Goal: Transaction & Acquisition: Download file/media

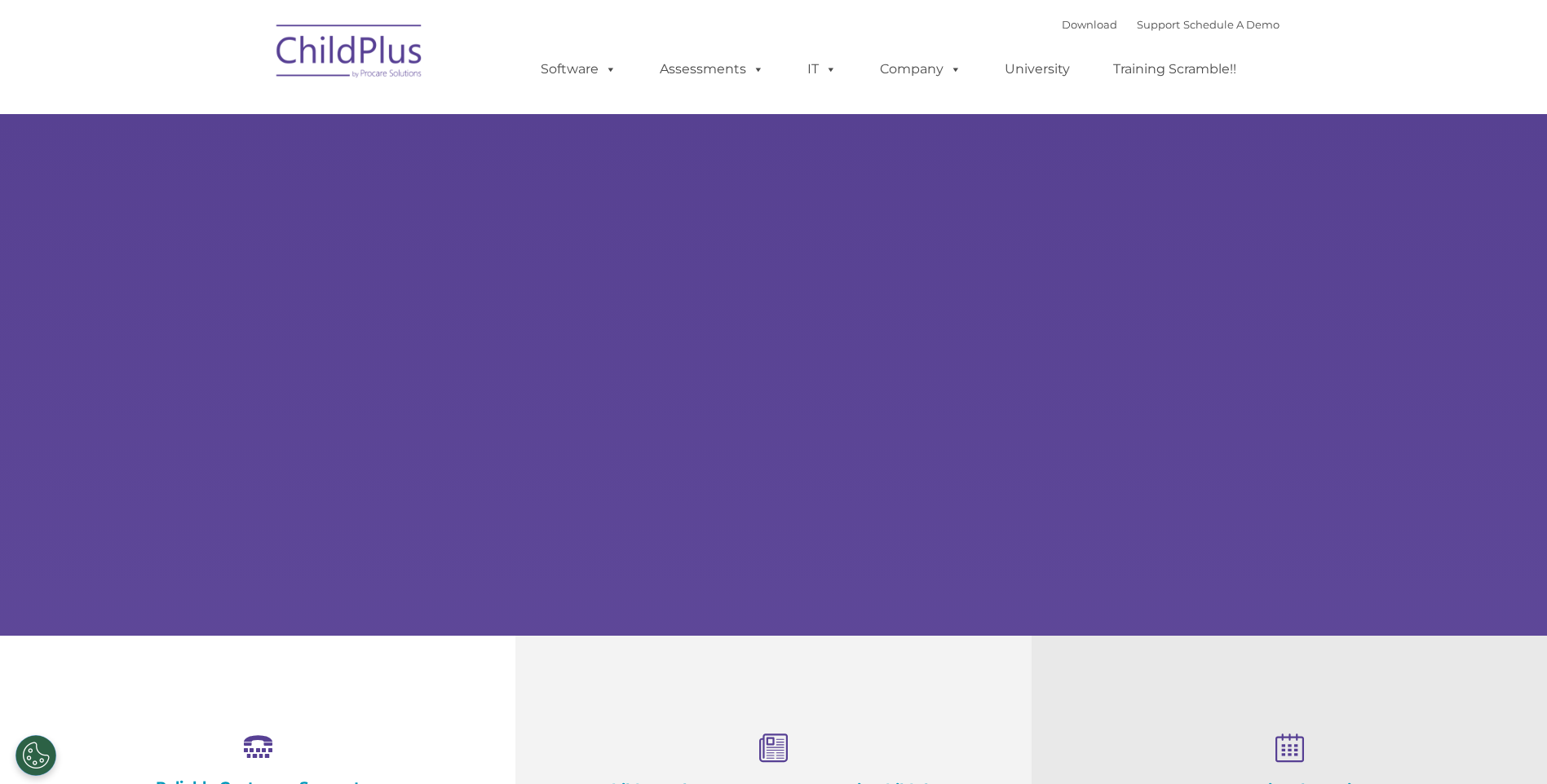
select select "MEDIUM"
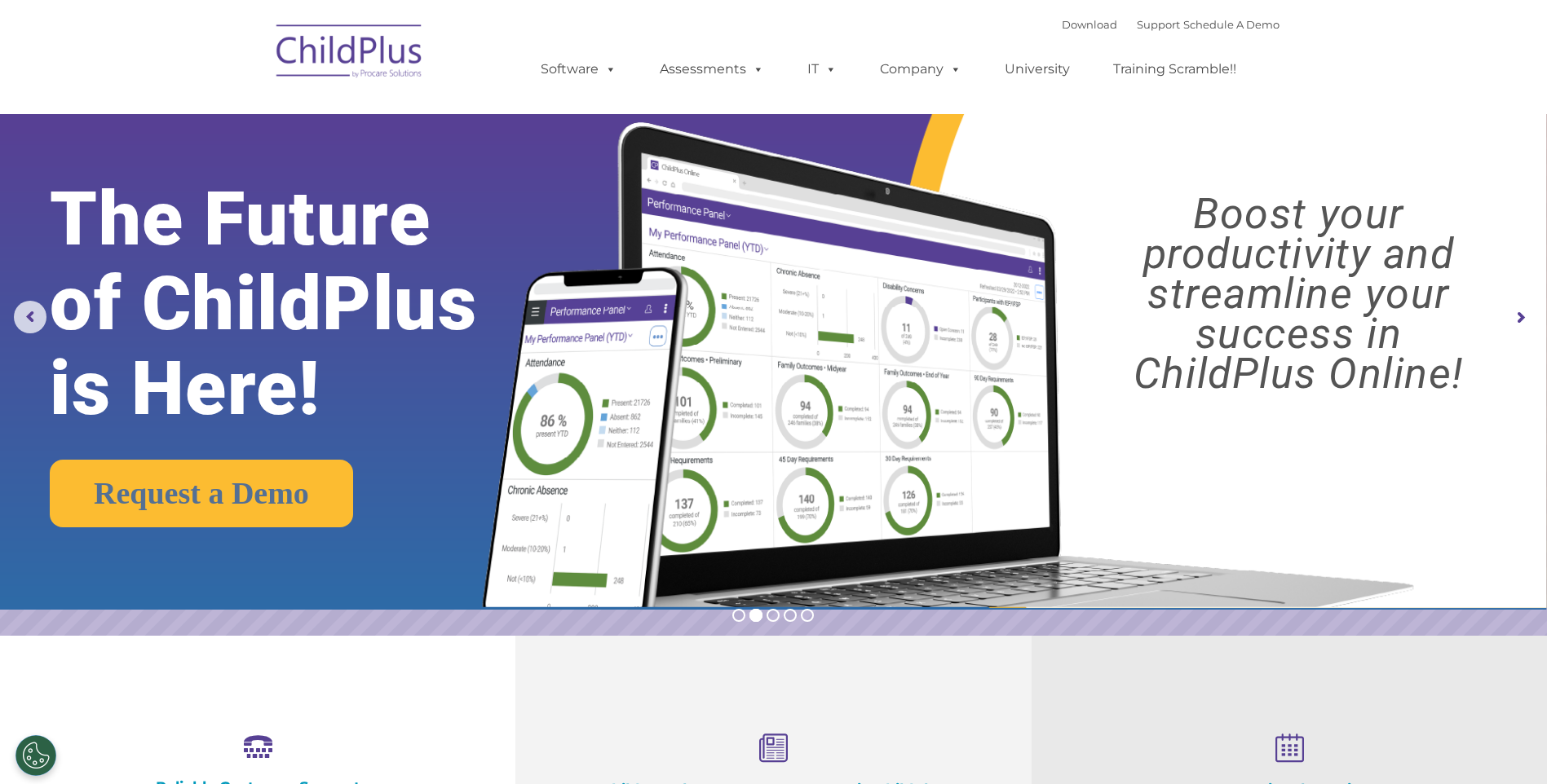
click at [1062, 31] on div "Download Support | Schedule A Demo " at bounding box center [1170, 24] width 218 height 24
click at [1062, 24] on link "Download" at bounding box center [1089, 24] width 55 height 13
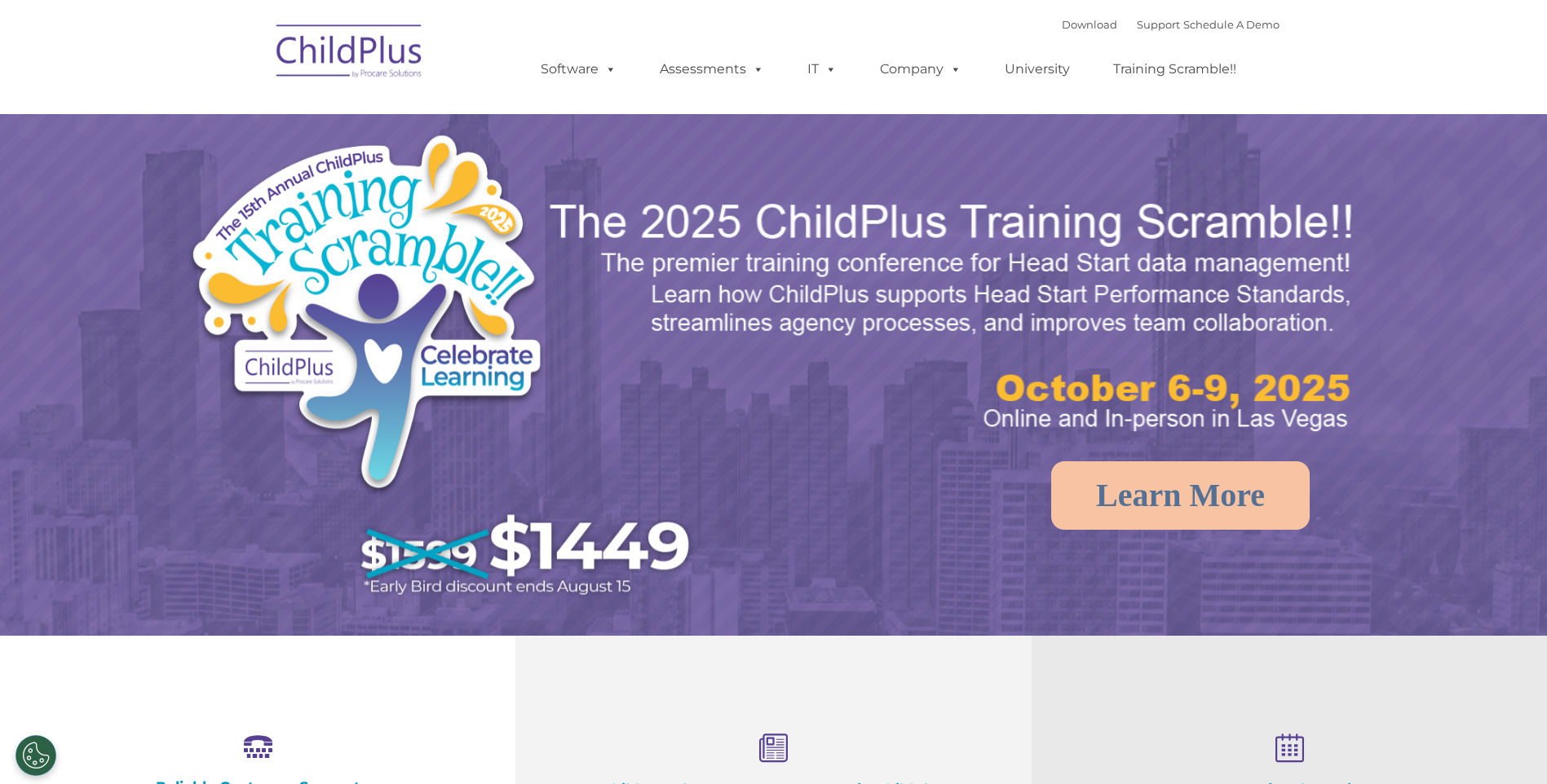
select select "MEDIUM"
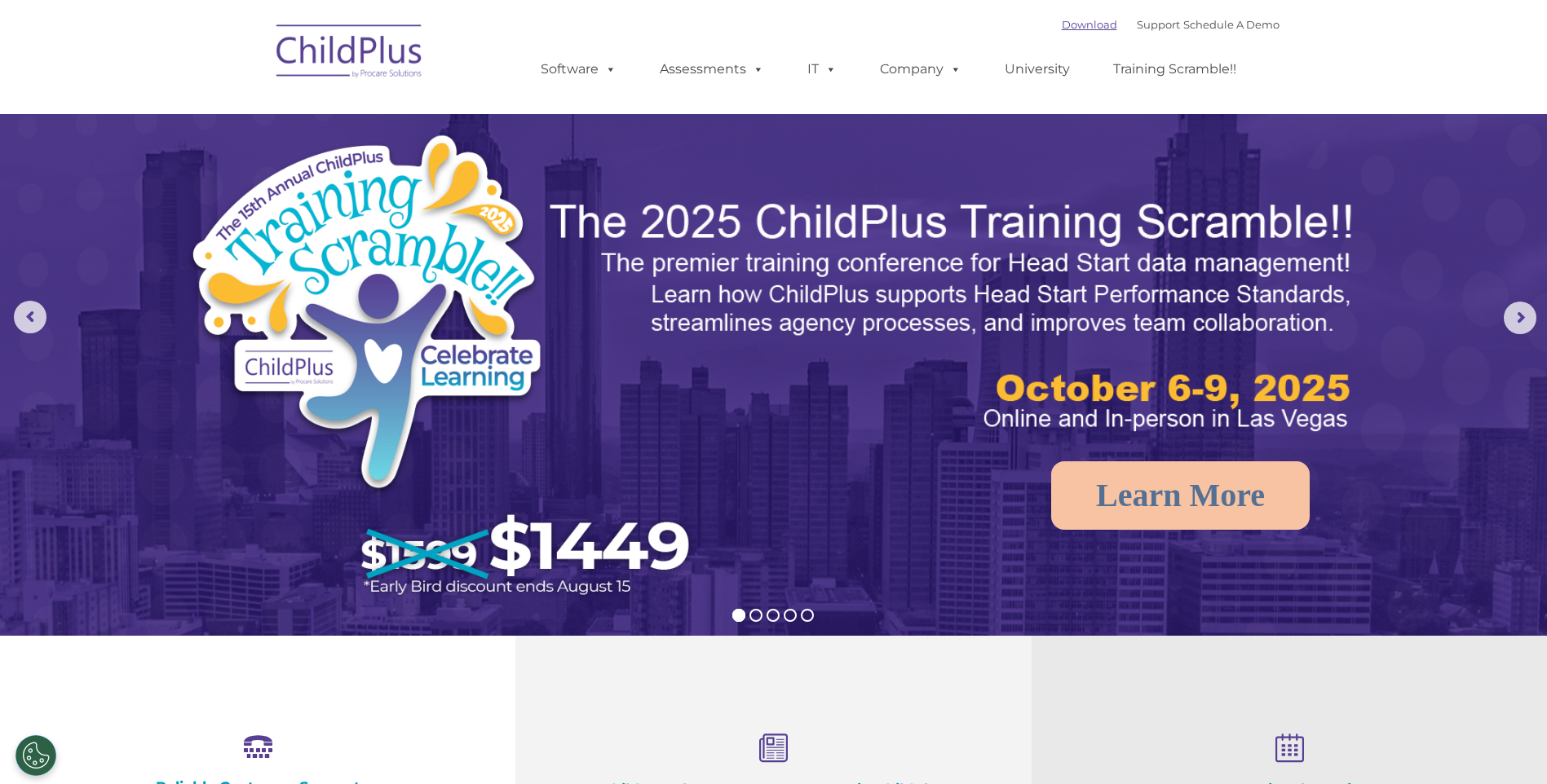
click at [1062, 27] on link "Download" at bounding box center [1089, 24] width 55 height 13
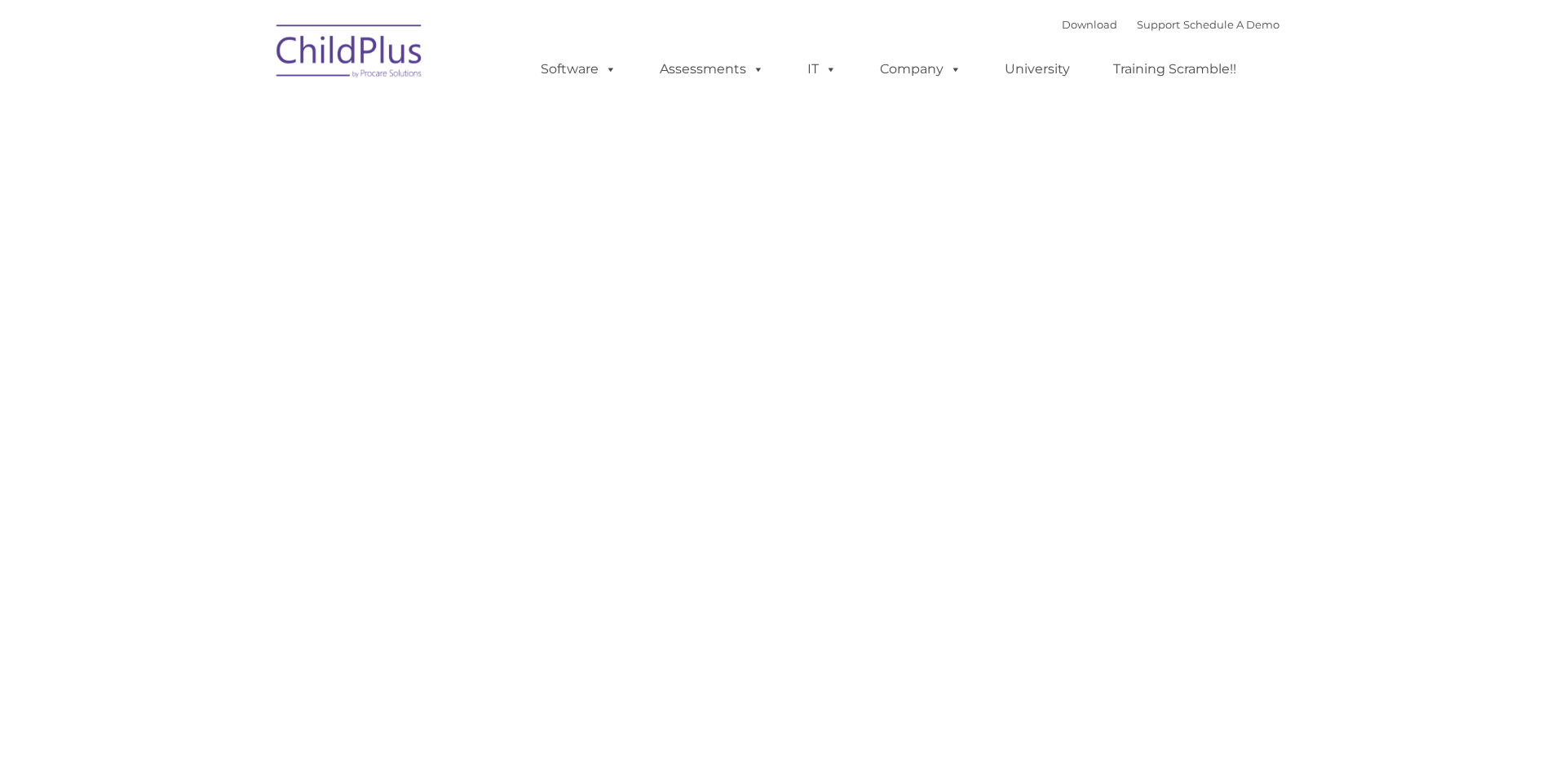
type input ""
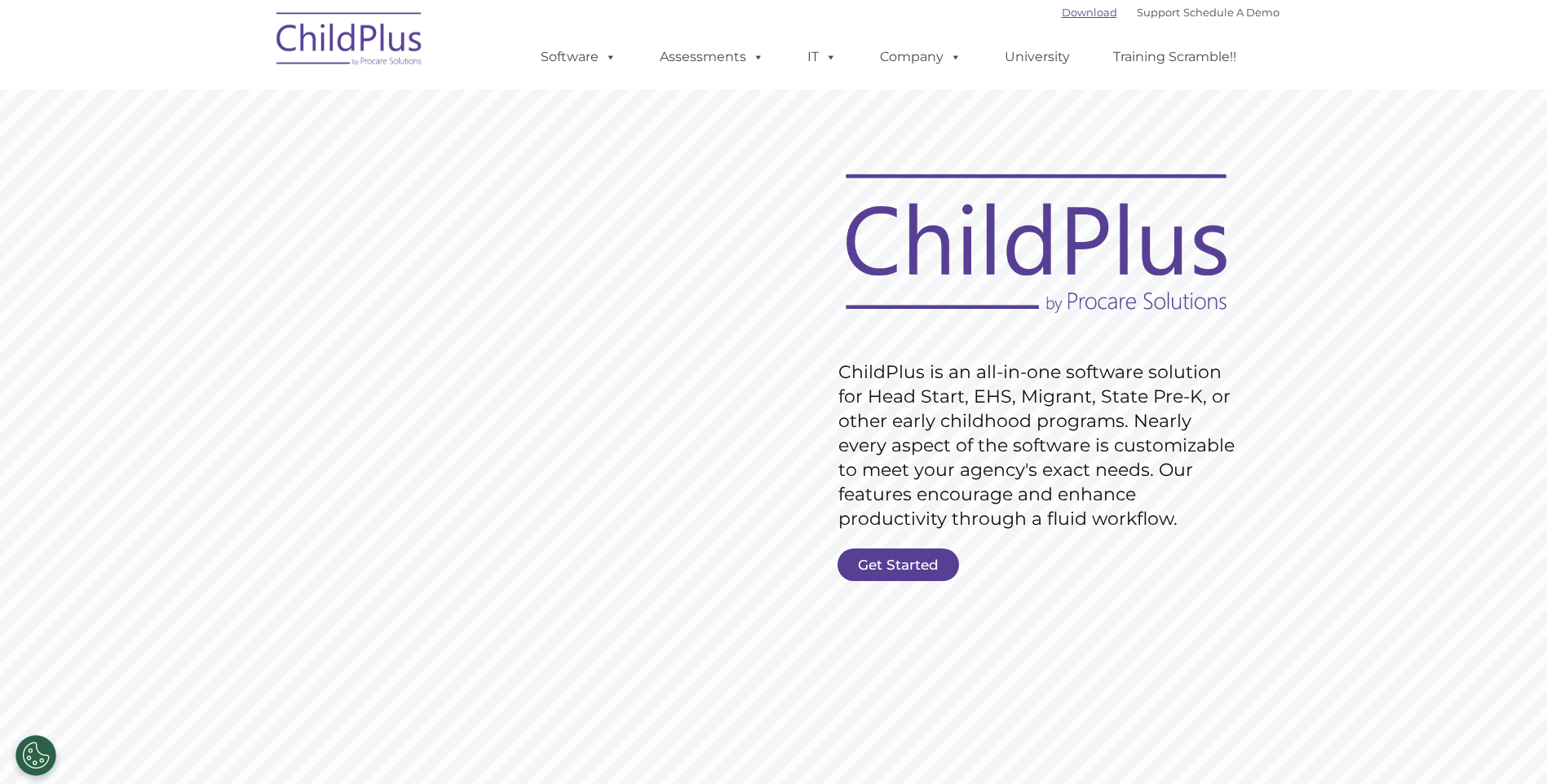
click at [1062, 14] on link "Download" at bounding box center [1089, 12] width 55 height 13
